Goal: Task Accomplishment & Management: Complete application form

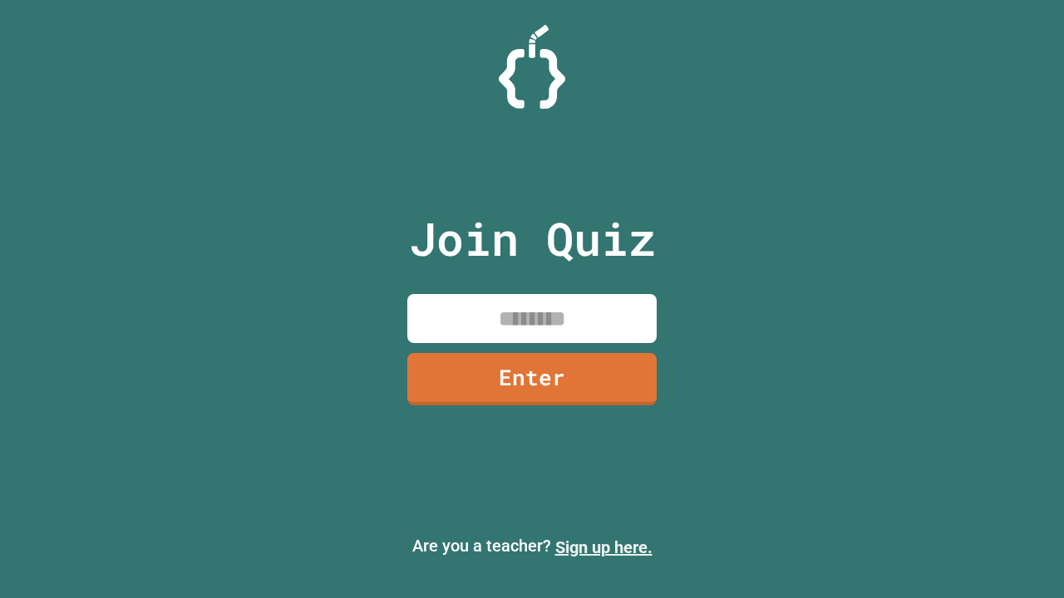
click at [603, 548] on link "Sign up here." at bounding box center [603, 548] width 97 height 20
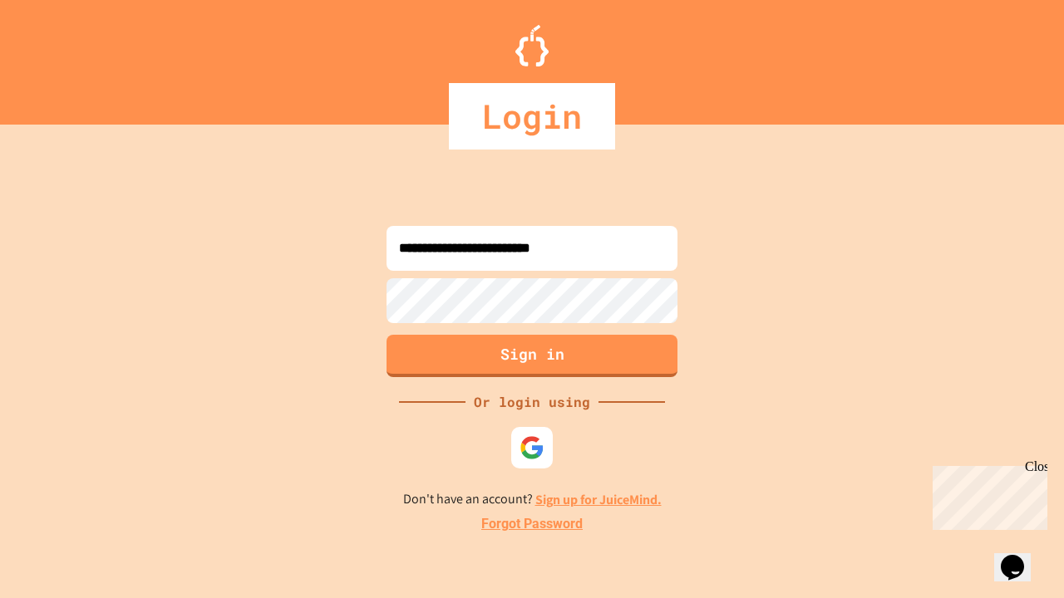
type input "**********"
